Goal: Transaction & Acquisition: Purchase product/service

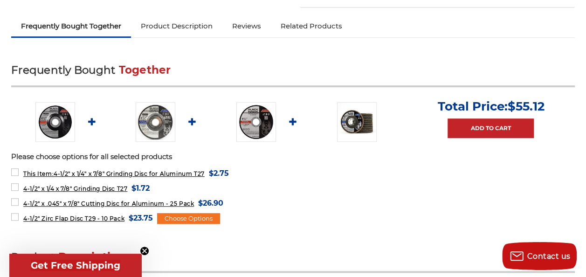
scroll to position [317, 0]
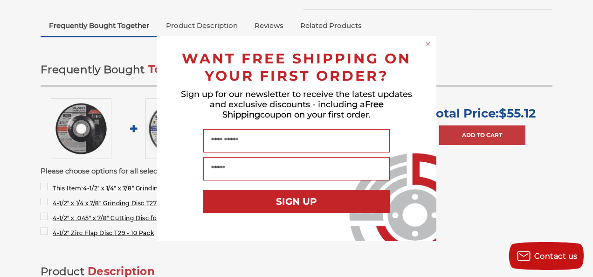
click at [429, 45] on circle "Close dialog" at bounding box center [428, 44] width 9 height 9
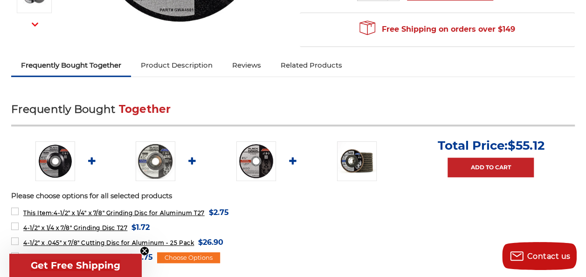
scroll to position [297, 0]
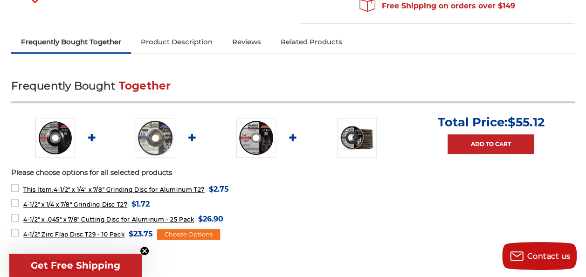
click at [266, 151] on img at bounding box center [256, 138] width 40 height 40
